Goal: Navigation & Orientation: Go to known website

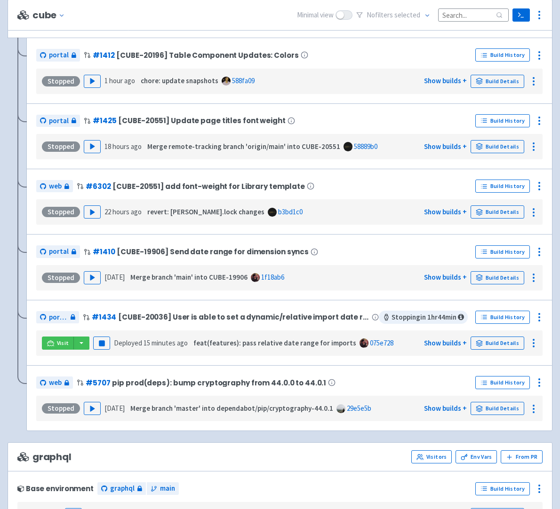
scroll to position [199, 0]
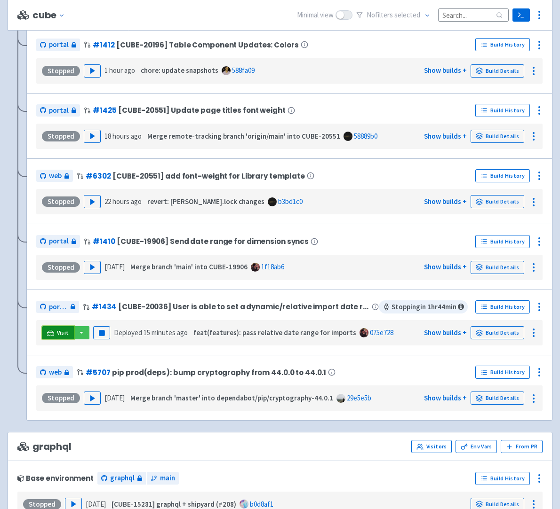
click at [63, 338] on link "Visit" at bounding box center [58, 332] width 32 height 13
click at [63, 332] on span "Visit" at bounding box center [63, 333] width 12 height 8
click at [191, 318] on div "portal # 1434 [CUBE-20036] User is able to set a dynamic/relative import date r…" at bounding box center [289, 323] width 506 height 46
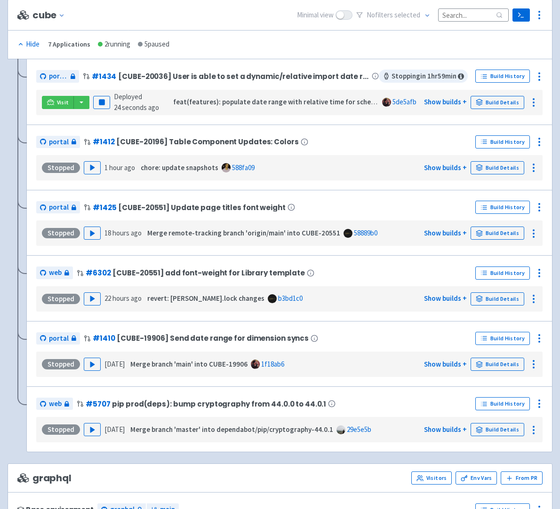
scroll to position [167, 0]
click at [49, 103] on icon at bounding box center [50, 102] width 7 height 7
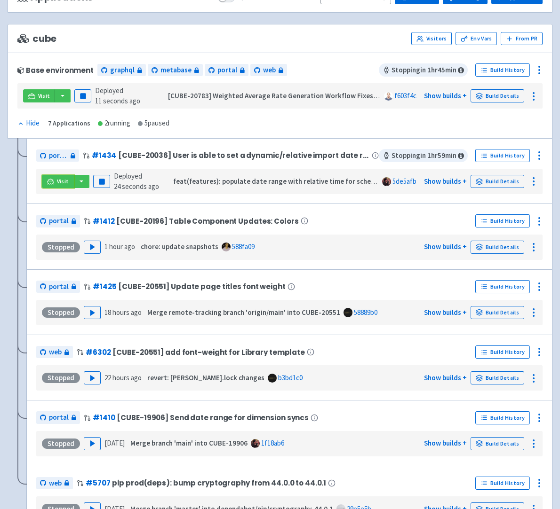
scroll to position [0, 0]
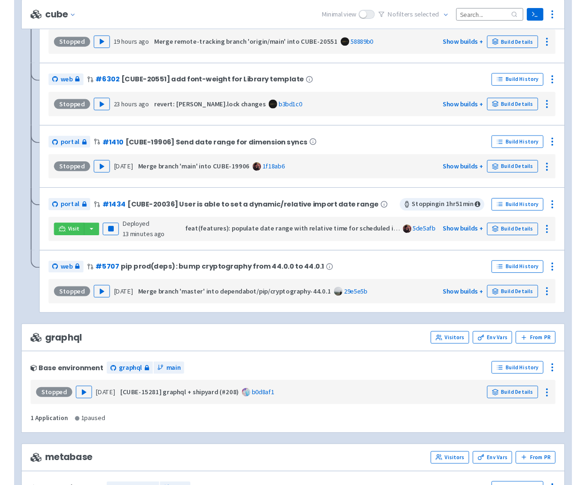
scroll to position [305, 0]
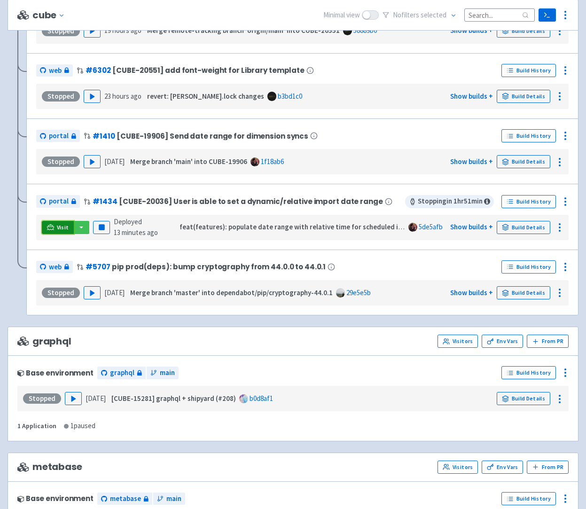
click at [57, 231] on span "Visit" at bounding box center [63, 228] width 12 height 8
